Goal: Task Accomplishment & Management: Use online tool/utility

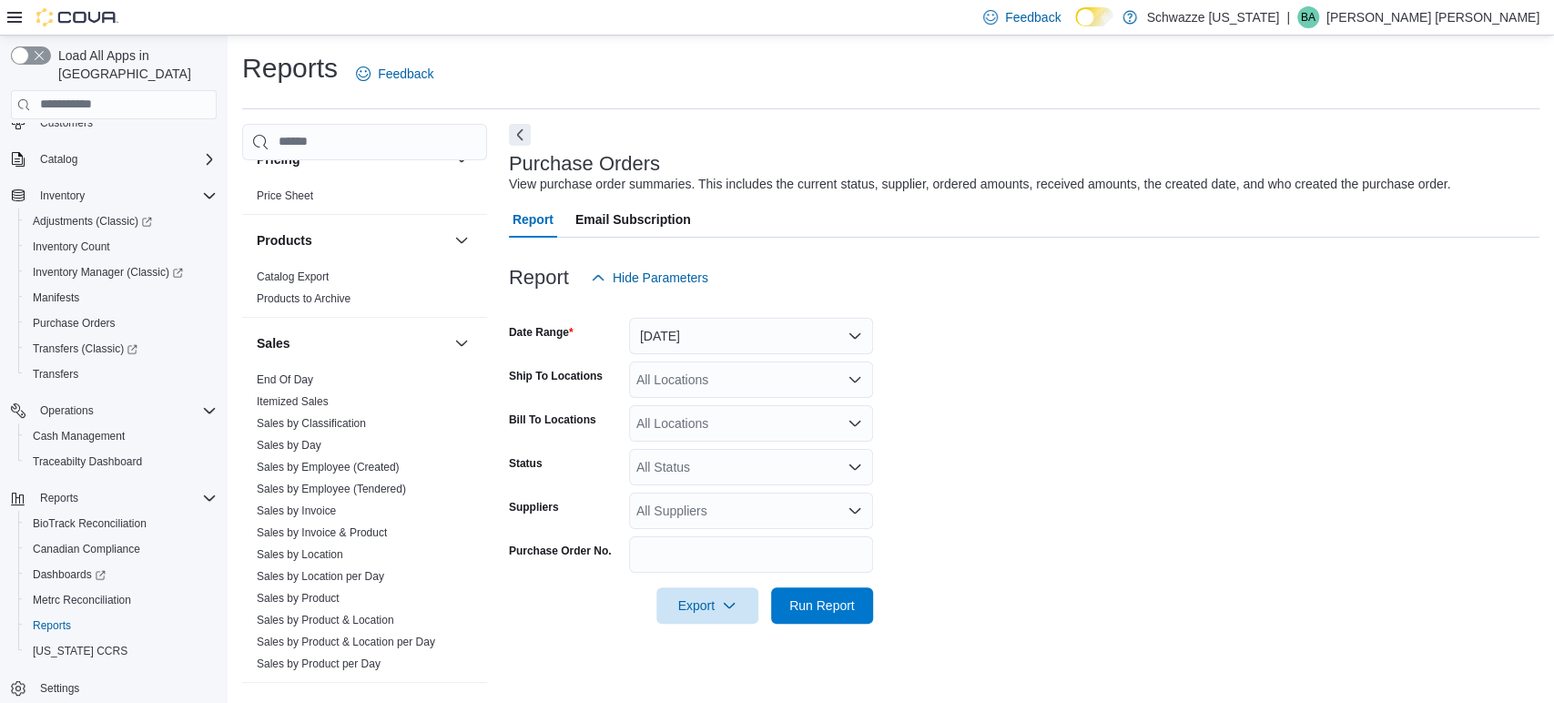
scroll to position [1113, 0]
click at [273, 378] on link "End Of Day" at bounding box center [285, 378] width 56 height 13
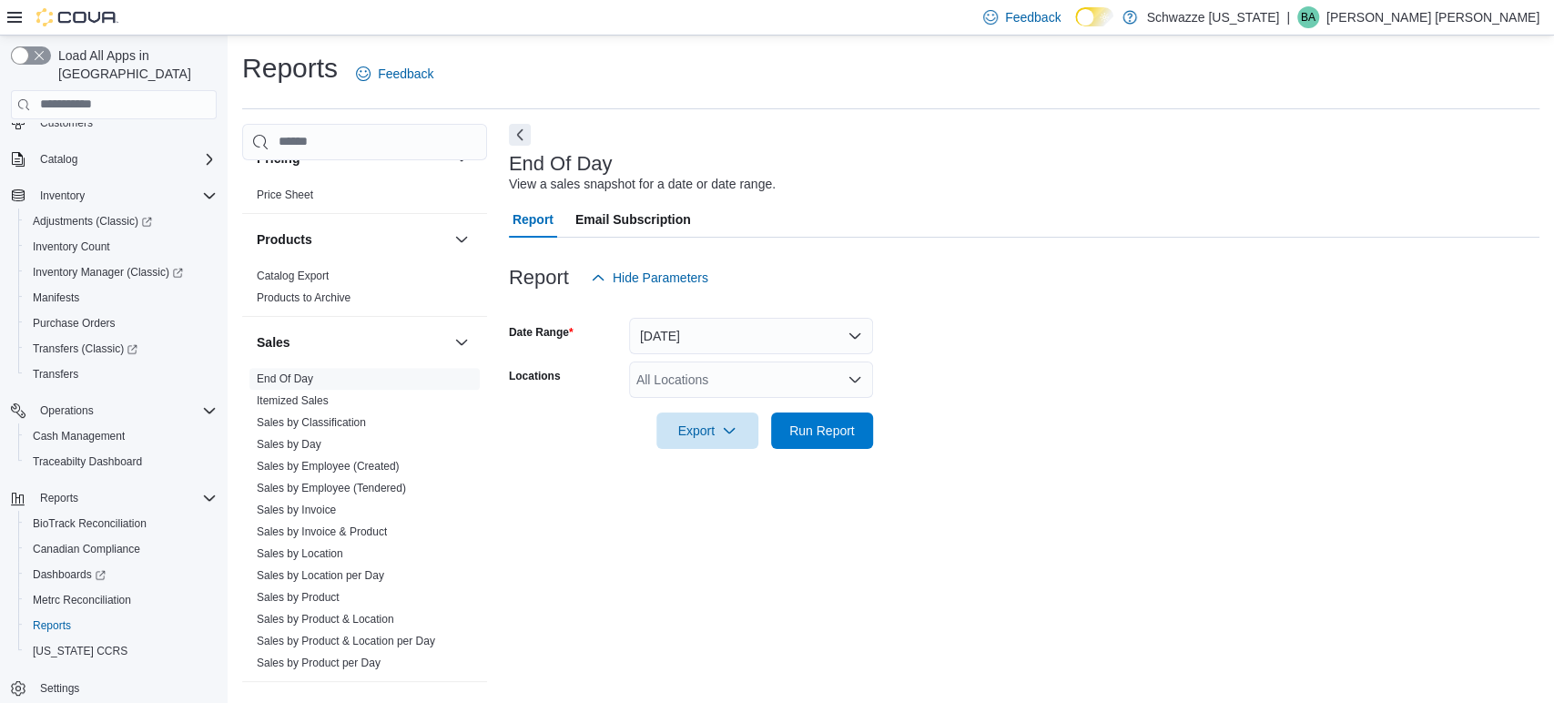
click at [793, 372] on div "All Locations" at bounding box center [751, 380] width 244 height 36
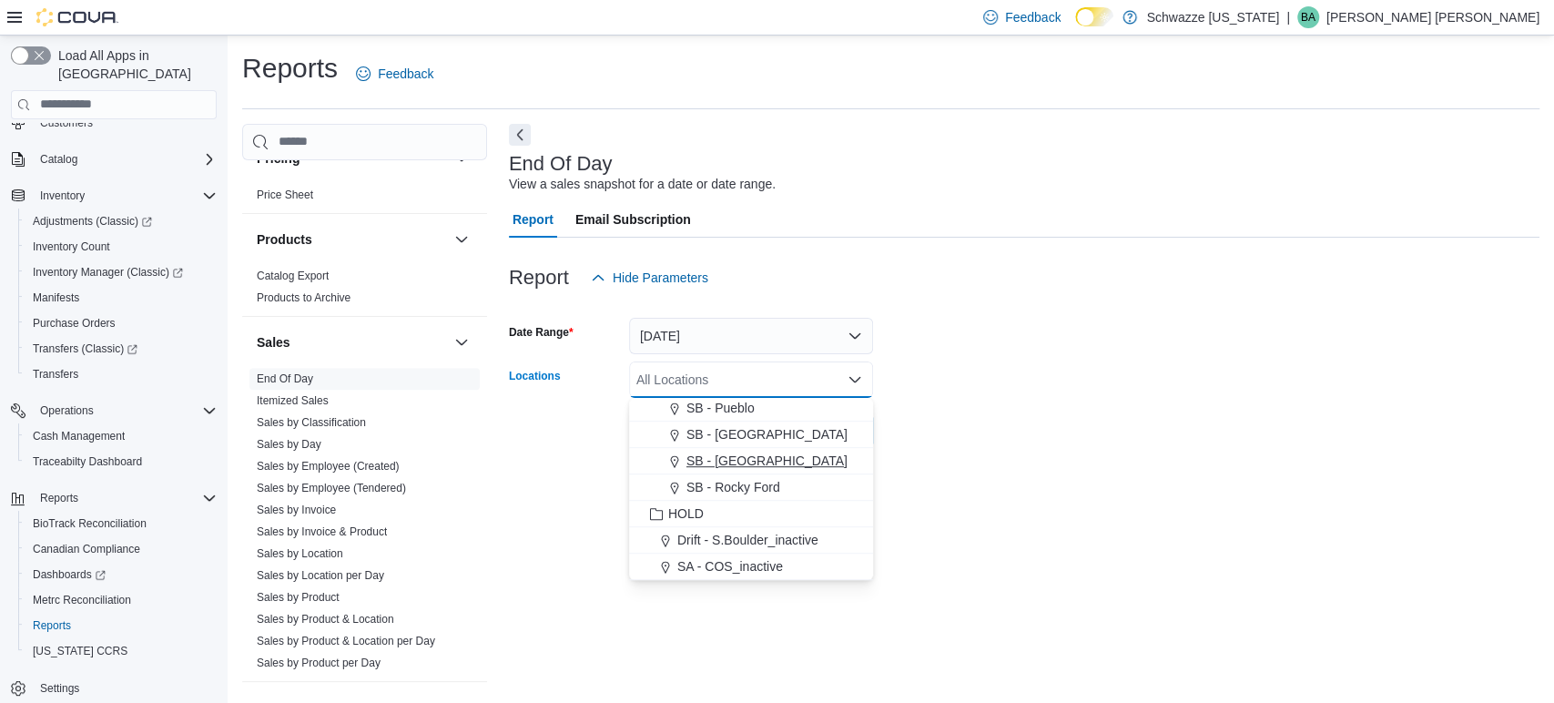
click at [759, 462] on span "SB - [GEOGRAPHIC_DATA]" at bounding box center [767, 461] width 161 height 18
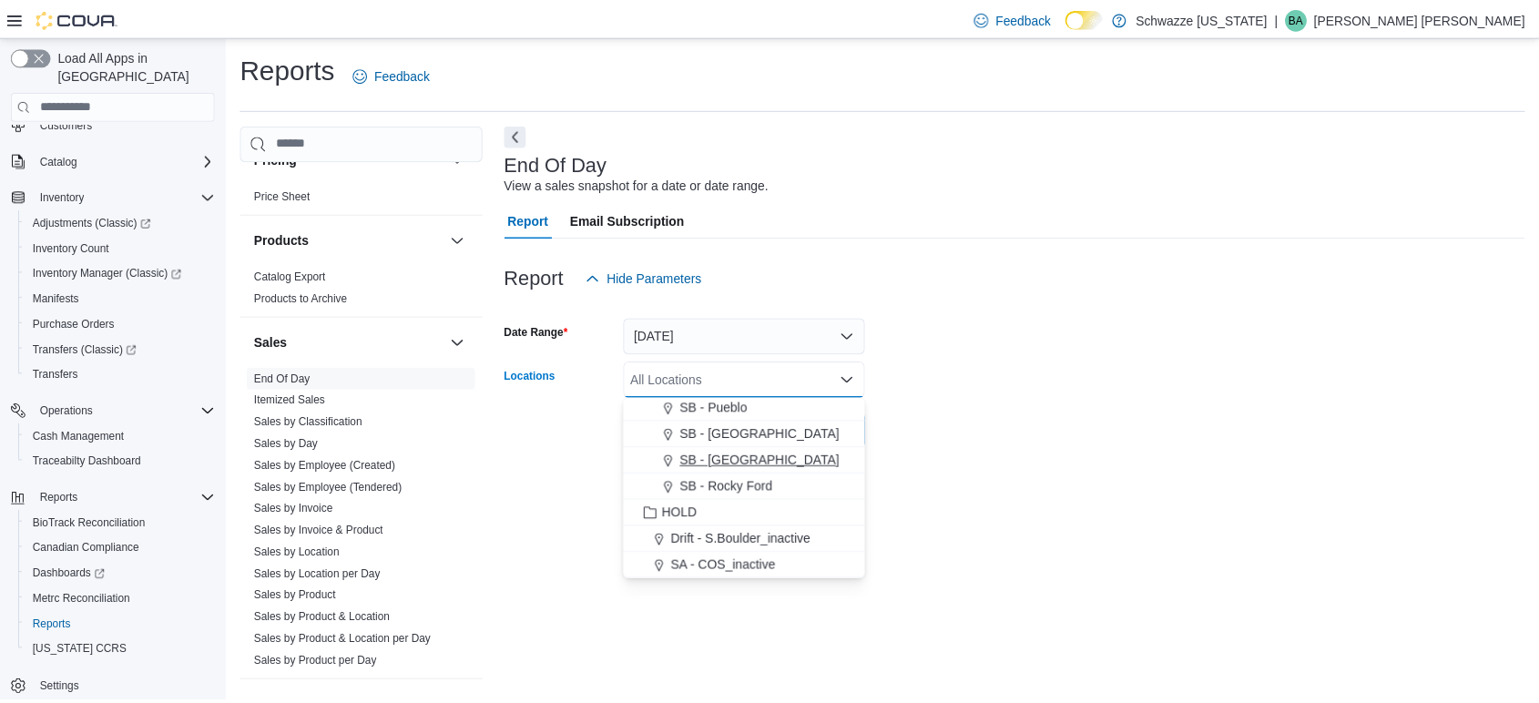
scroll to position [847, 0]
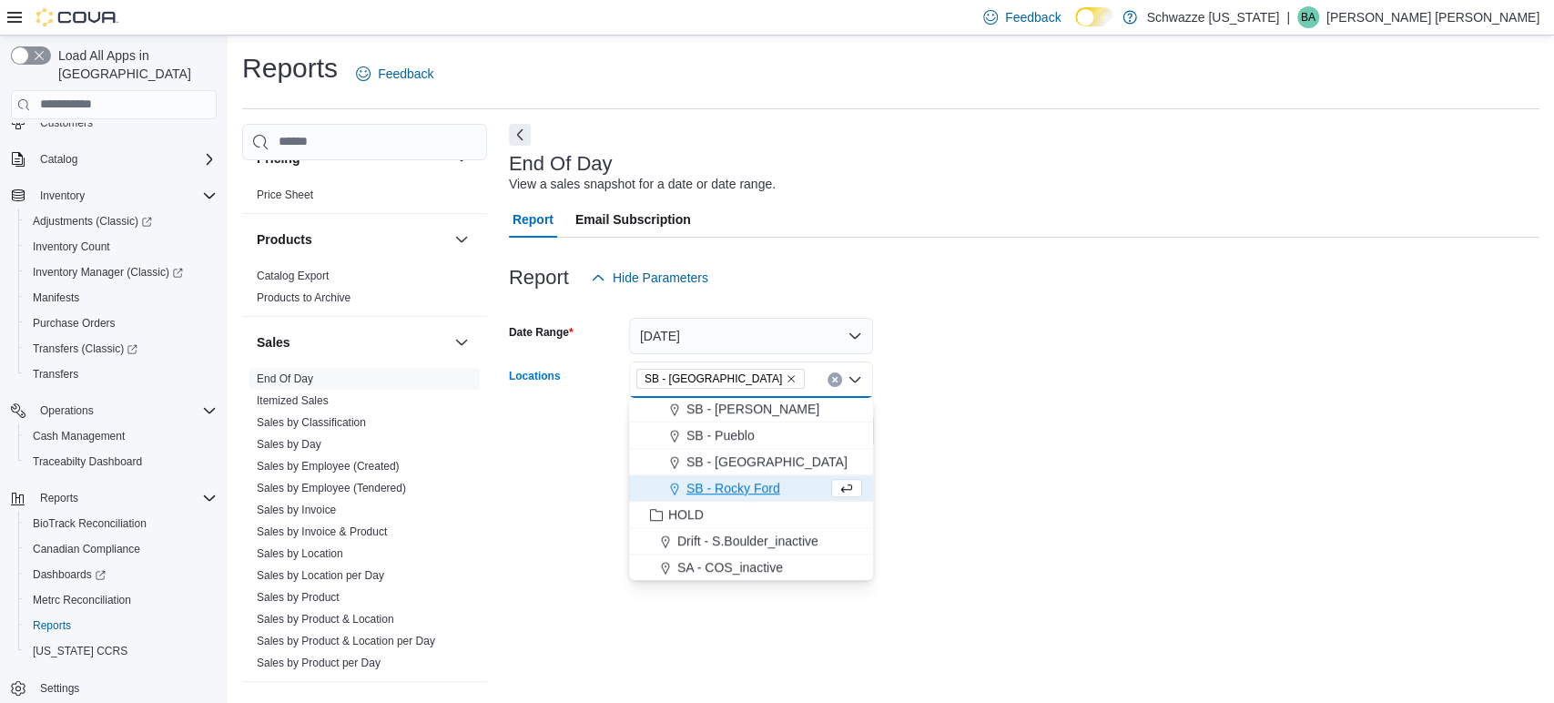
click at [1062, 412] on div at bounding box center [1024, 405] width 1031 height 15
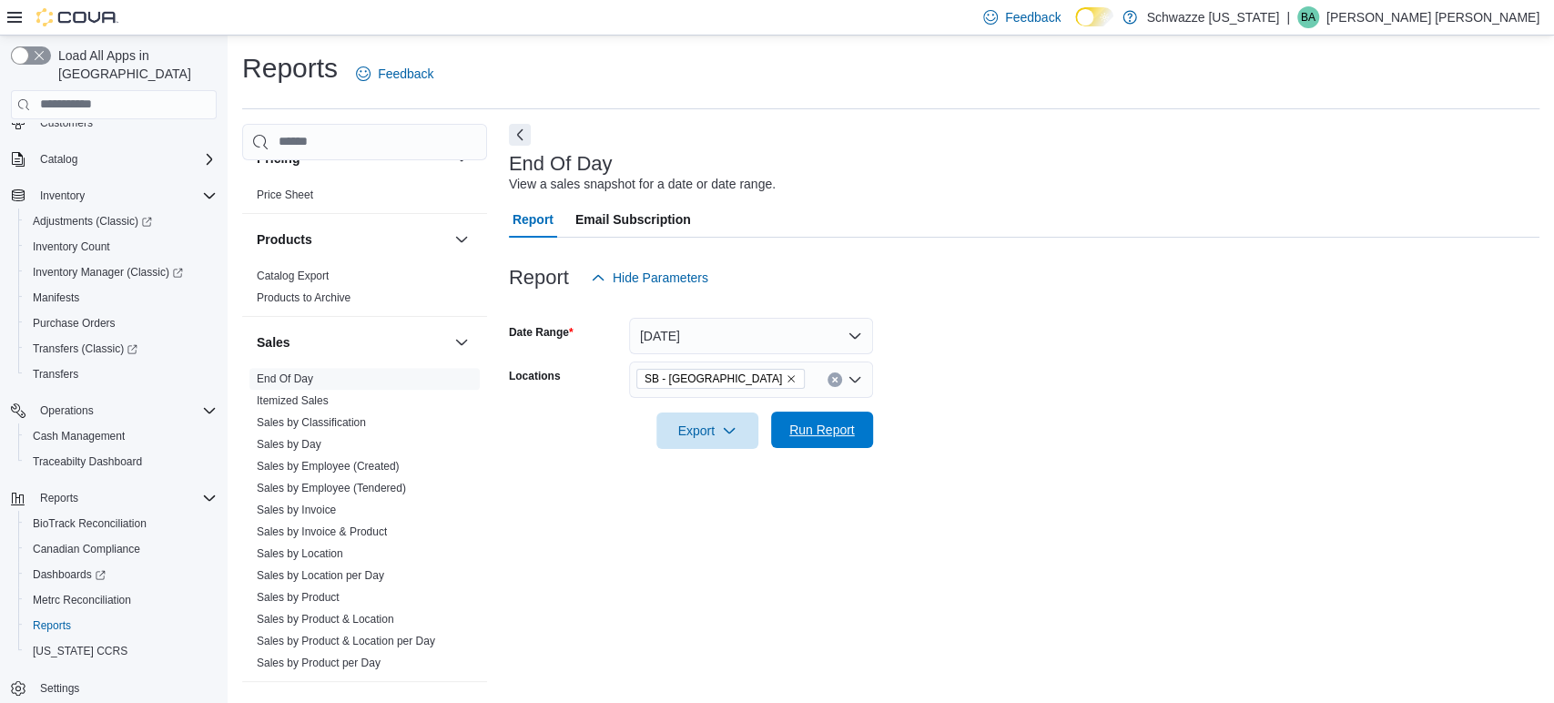
click at [852, 427] on span "Run Report" at bounding box center [823, 430] width 66 height 18
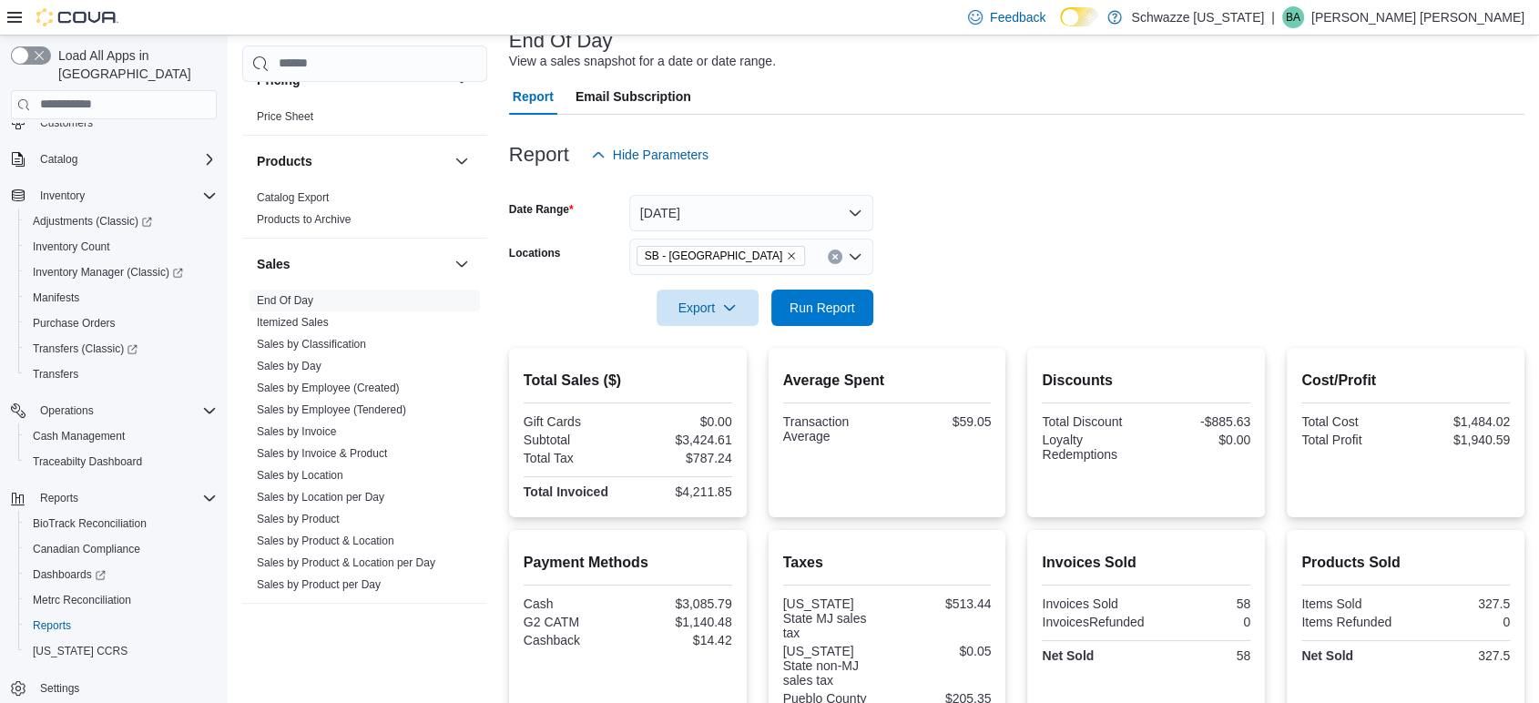
scroll to position [303, 0]
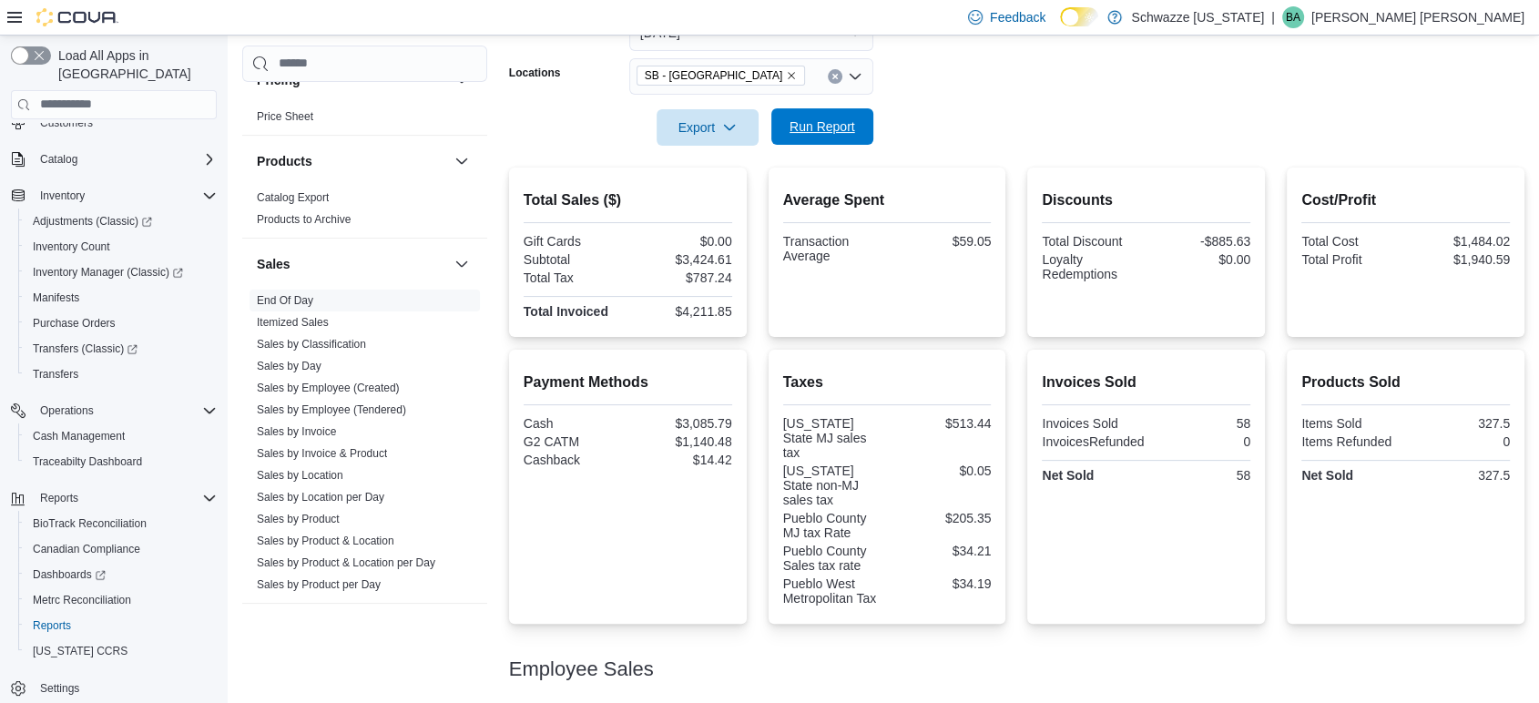
click at [797, 127] on span "Run Report" at bounding box center [823, 126] width 66 height 18
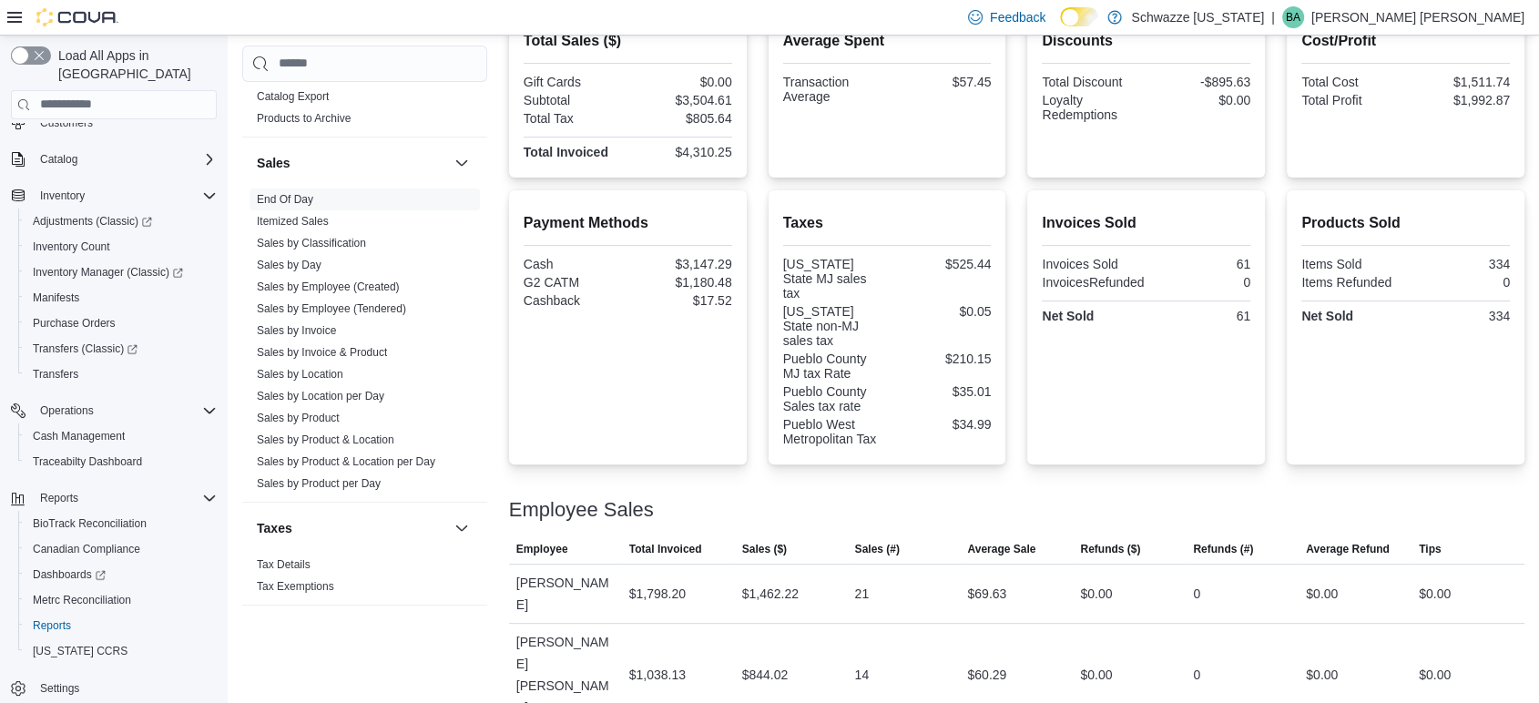
scroll to position [479, 0]
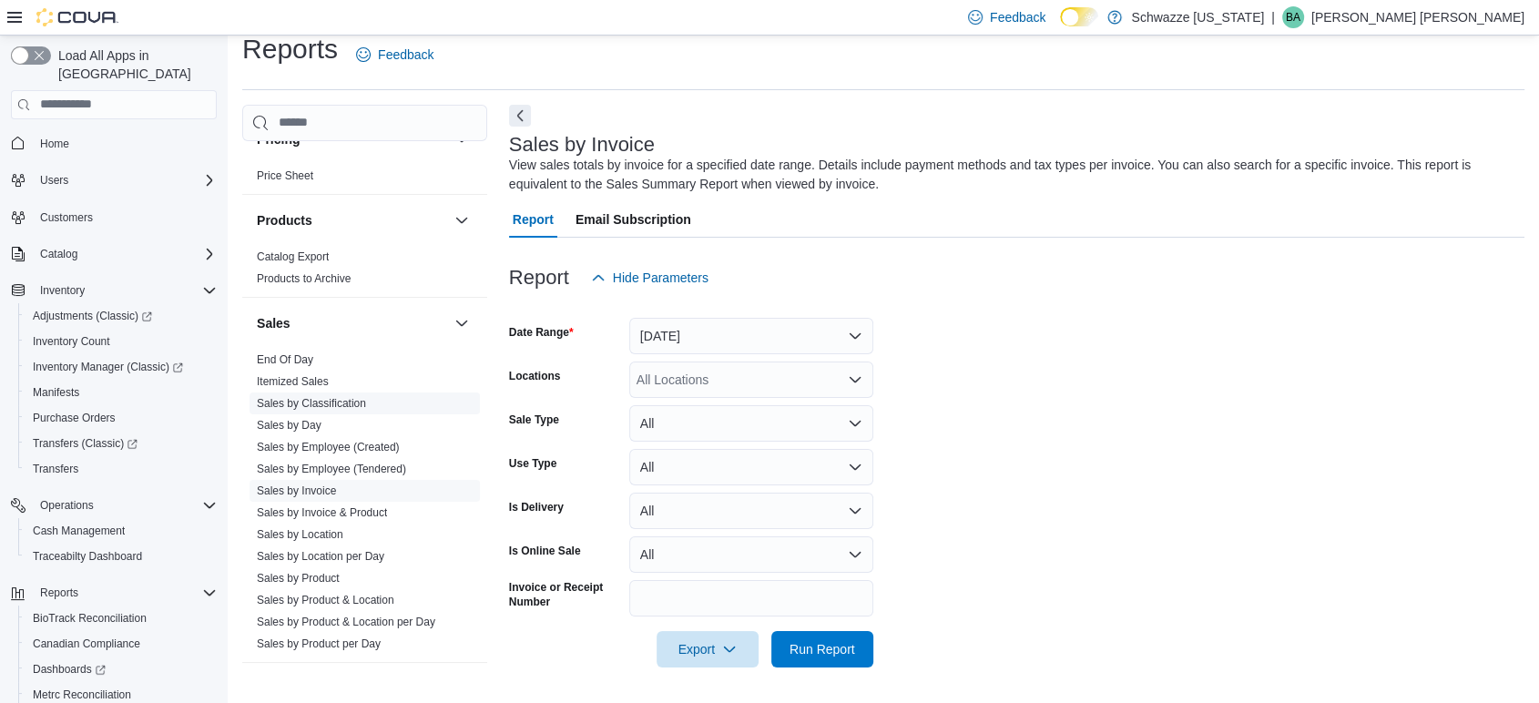
scroll to position [1214, 0]
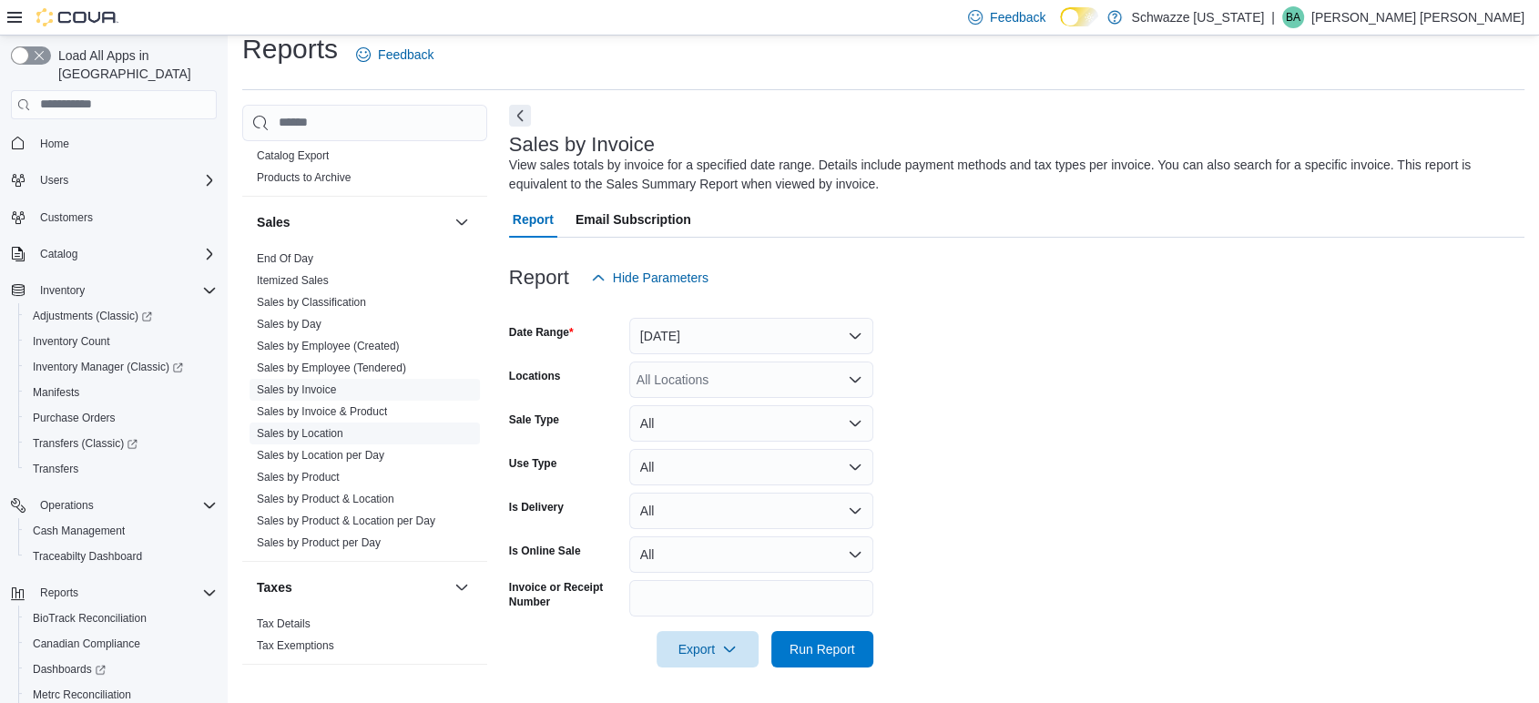
click at [321, 429] on link "Sales by Location" at bounding box center [300, 433] width 87 height 13
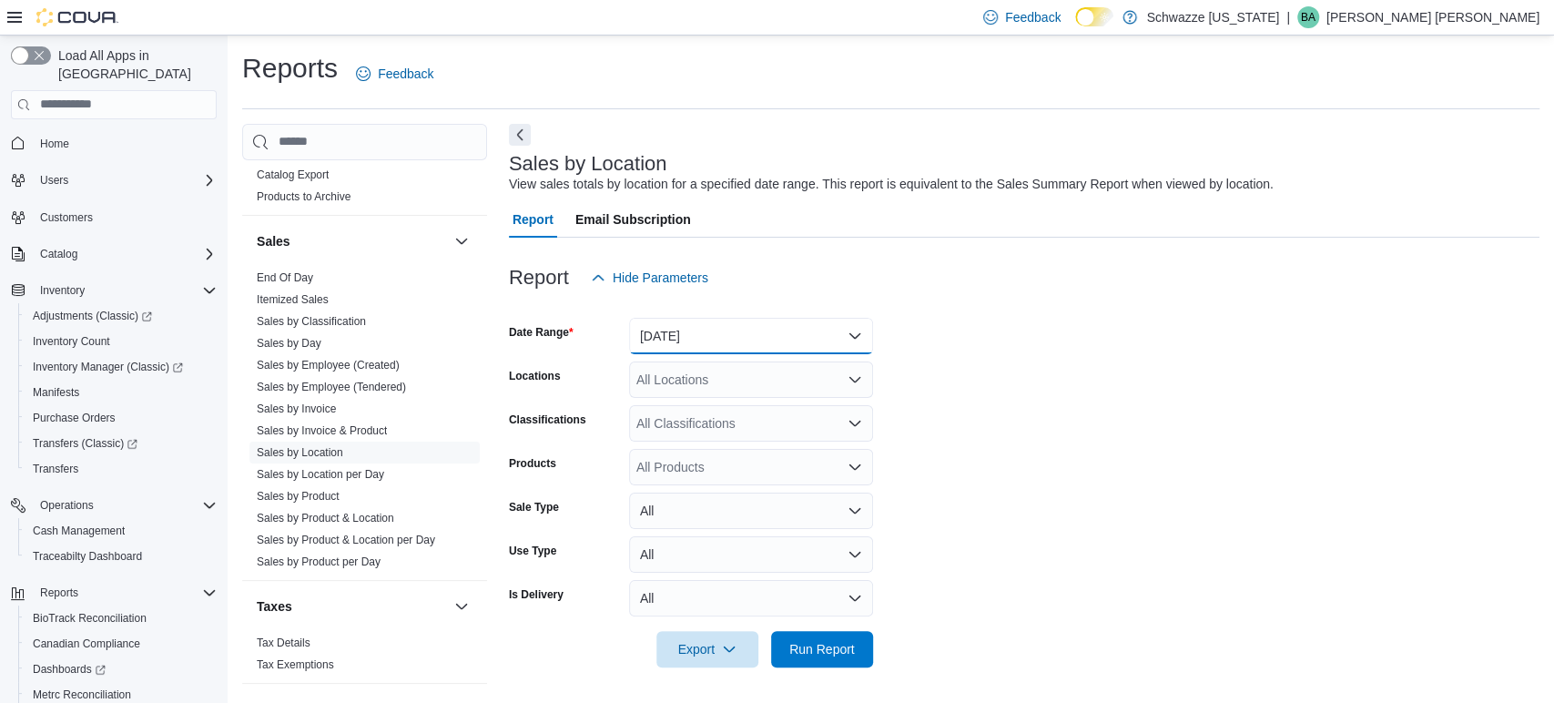
click at [685, 329] on button "[DATE]" at bounding box center [751, 336] width 244 height 36
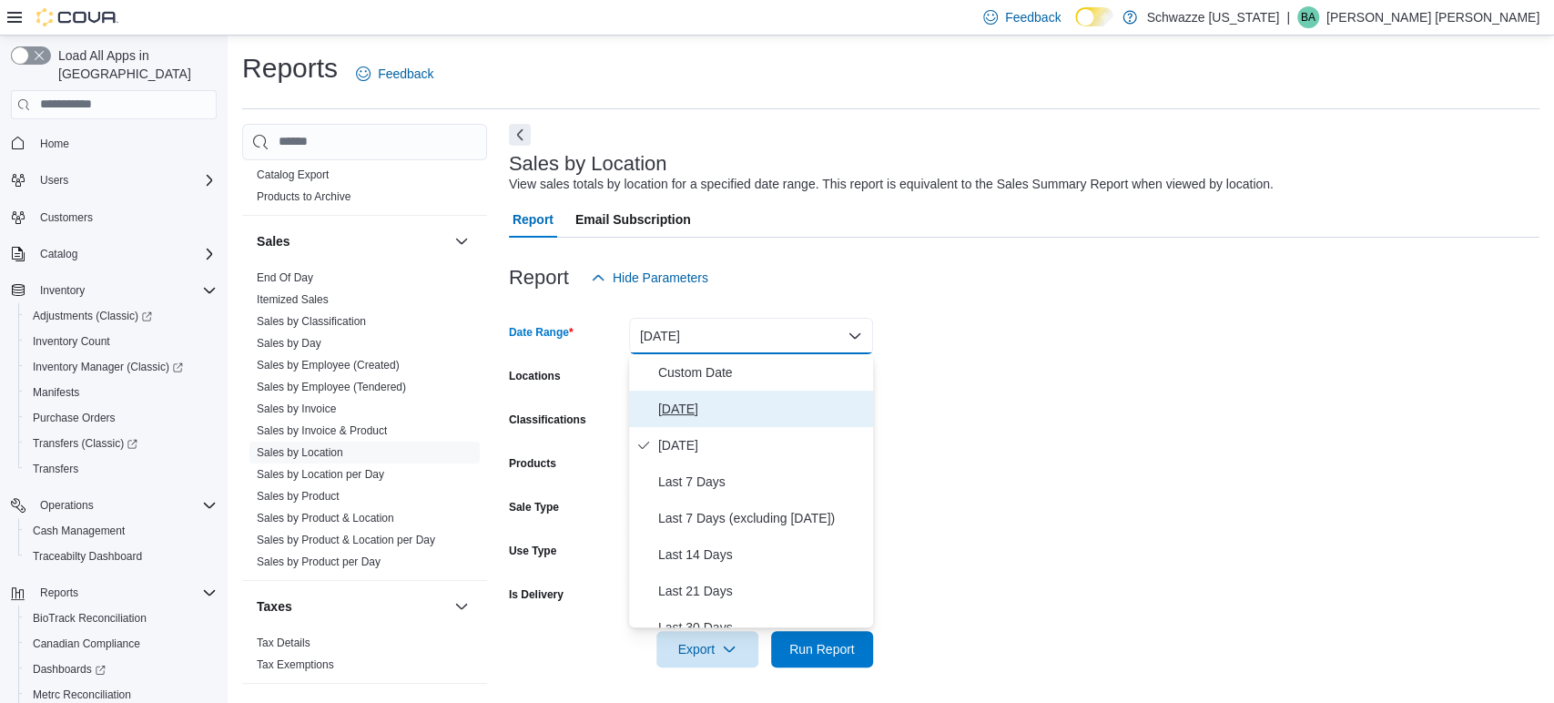
click at [685, 406] on span "[DATE]" at bounding box center [762, 409] width 208 height 22
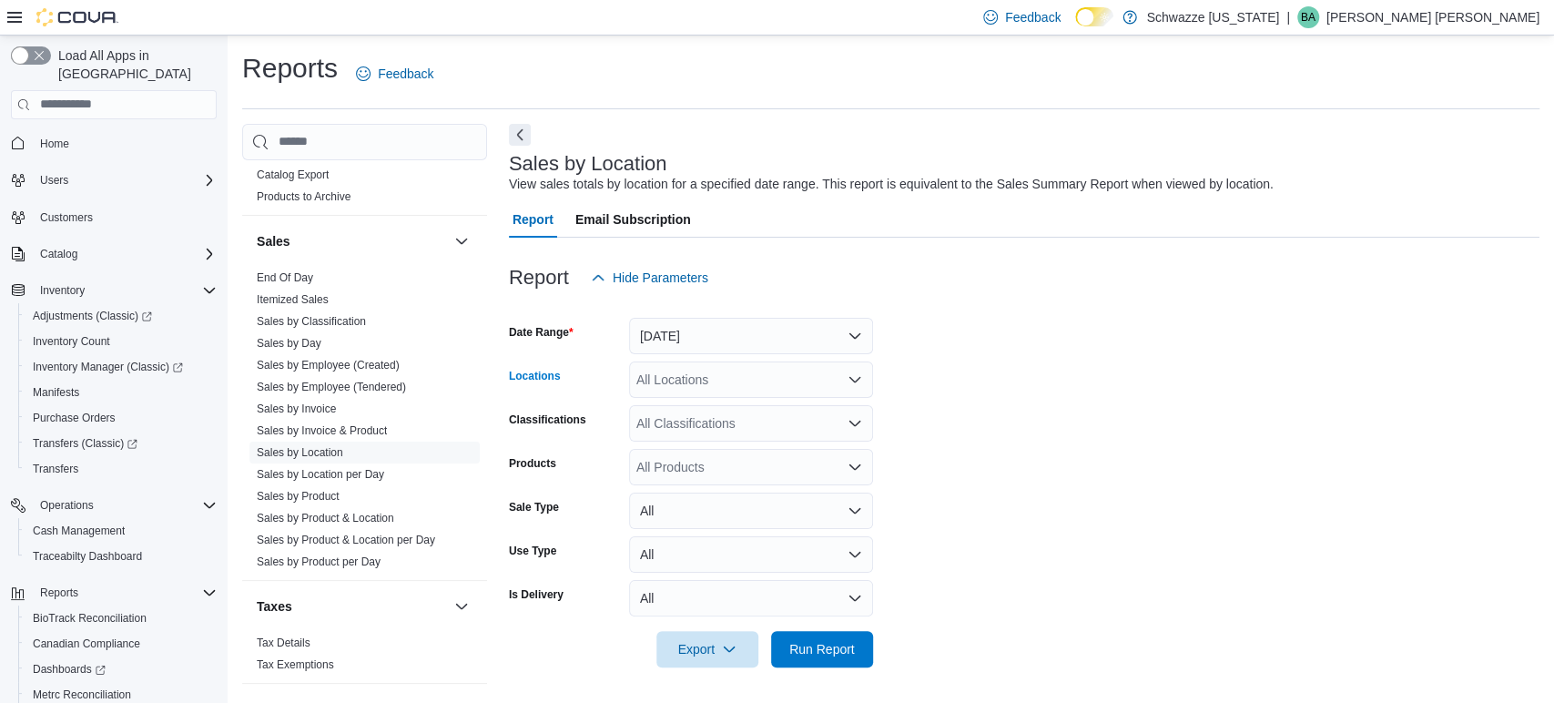
click at [686, 373] on div "All Locations" at bounding box center [751, 380] width 244 height 36
type input "***"
click at [749, 409] on span "SB - [GEOGRAPHIC_DATA]" at bounding box center [767, 411] width 161 height 18
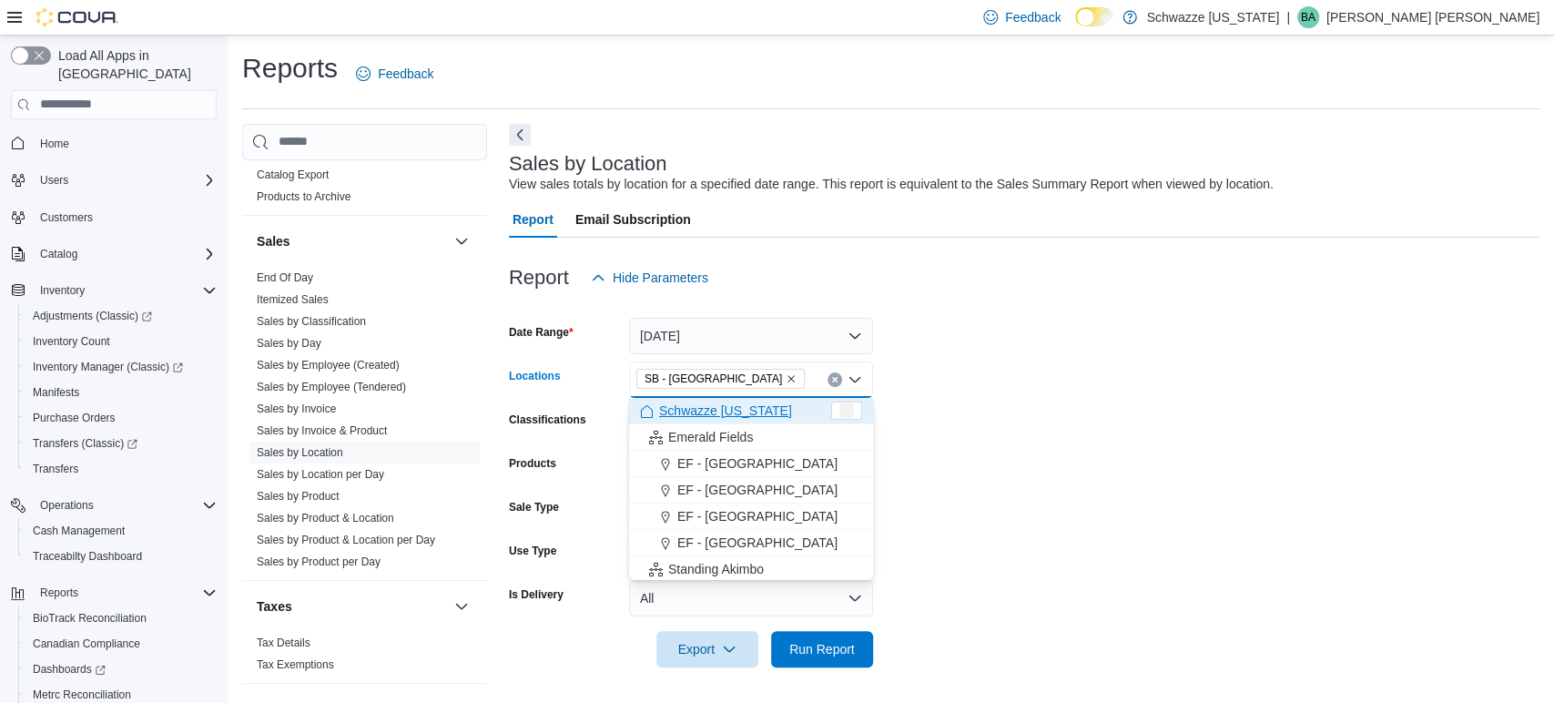
click at [1042, 408] on form "Date Range Today Locations SB - Pueblo West Combo box. Selected. SB - Pueblo We…" at bounding box center [1024, 482] width 1031 height 372
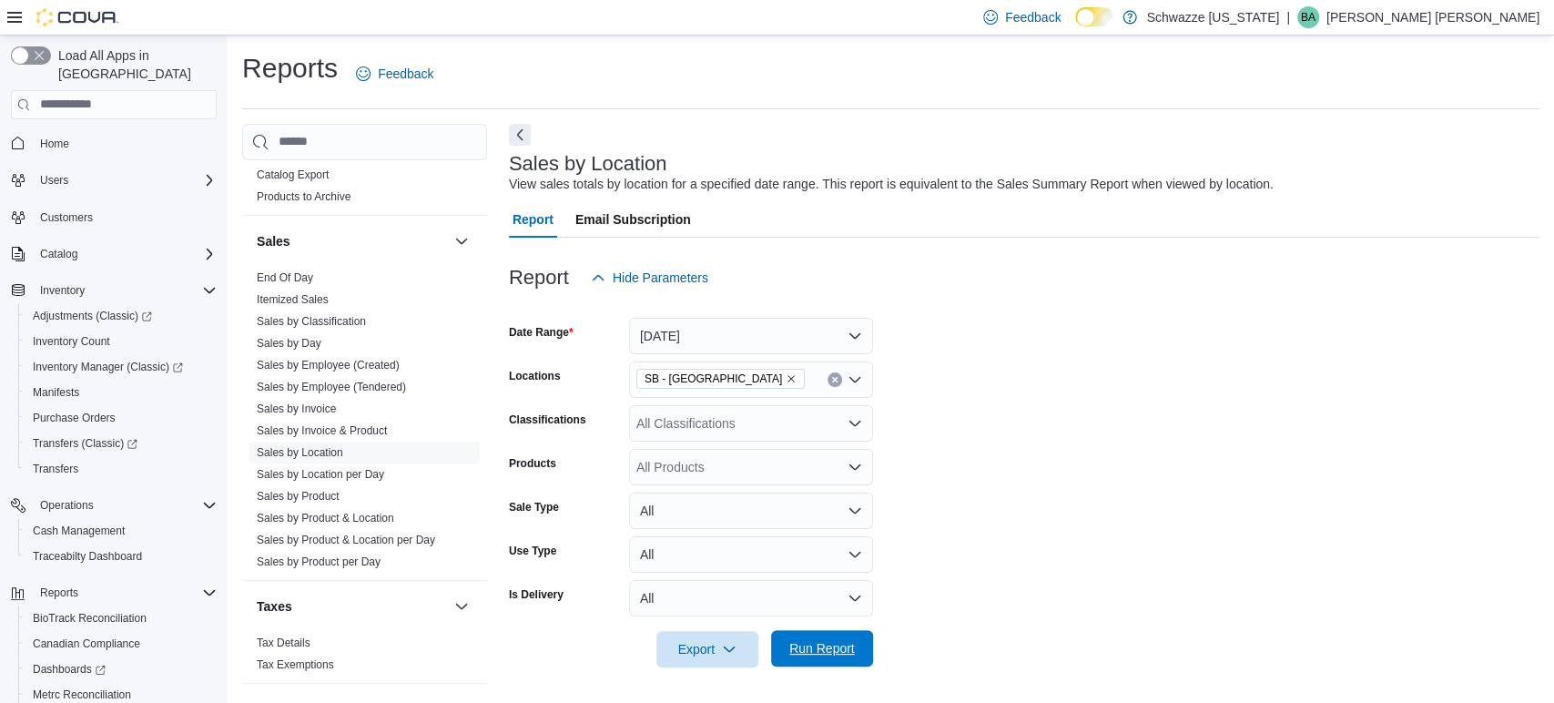
click at [800, 654] on span "Run Report" at bounding box center [823, 648] width 66 height 18
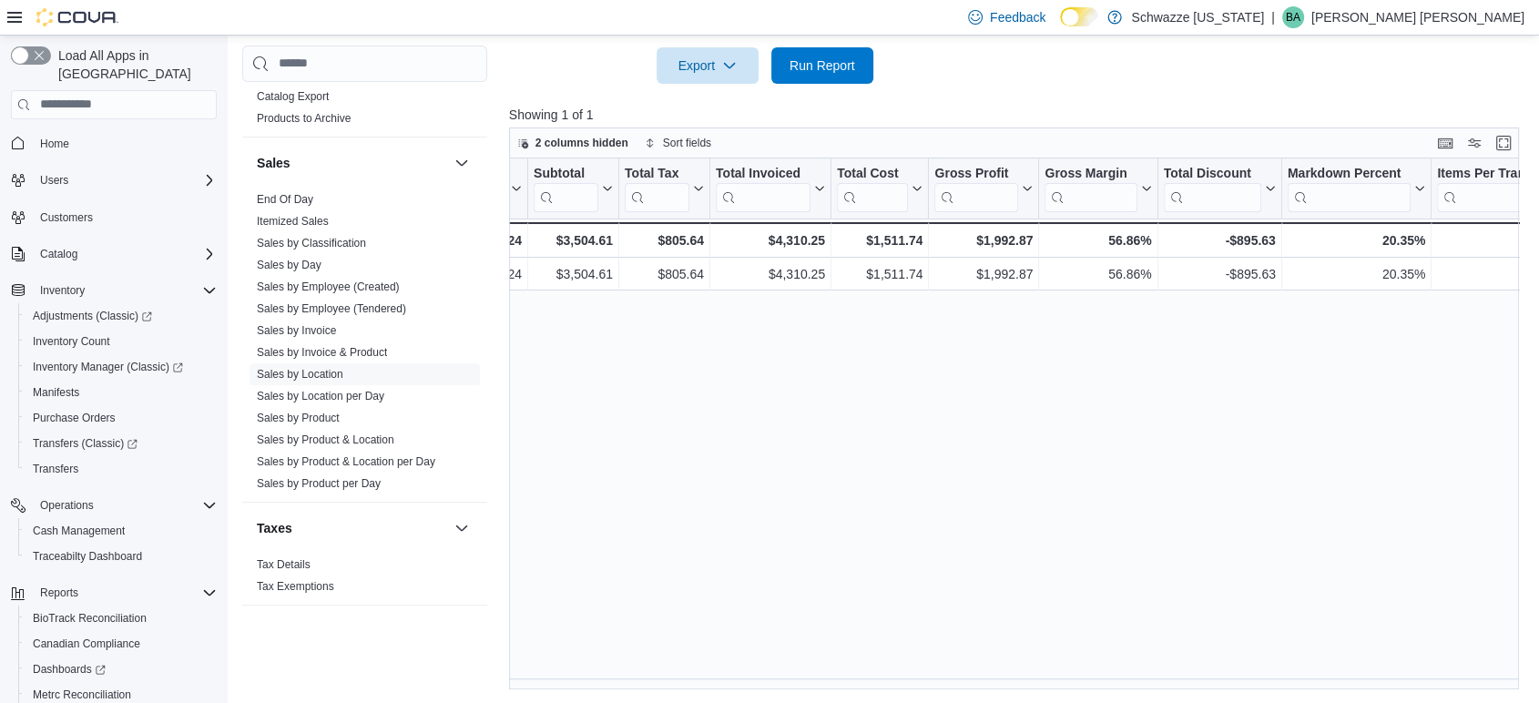
scroll to position [0, 656]
